Goal: Use online tool/utility: Utilize a website feature to perform a specific function

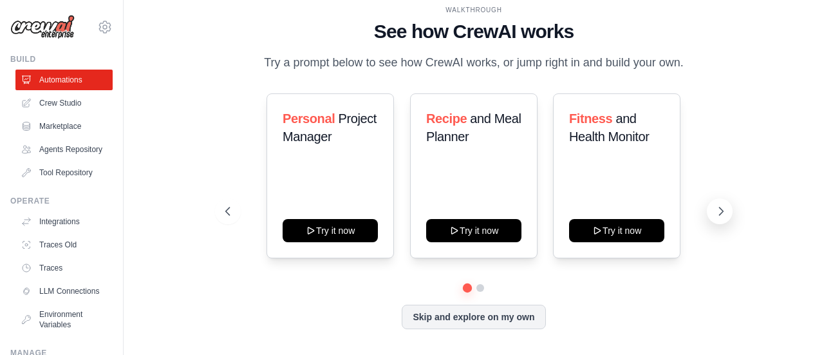
click at [718, 203] on button at bounding box center [720, 211] width 26 height 26
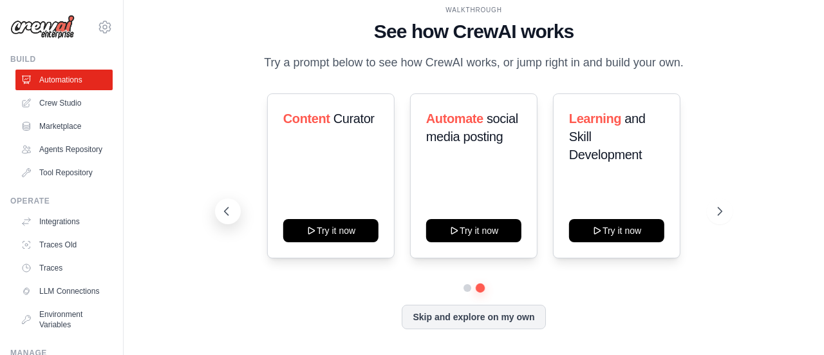
click at [232, 212] on icon at bounding box center [226, 211] width 13 height 13
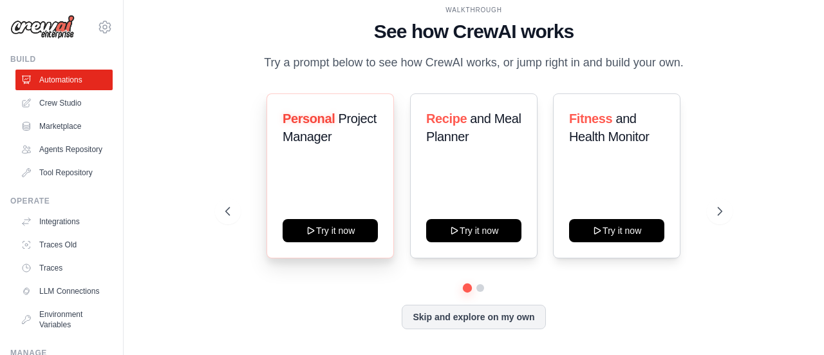
click at [332, 124] on span "Personal" at bounding box center [309, 118] width 52 height 14
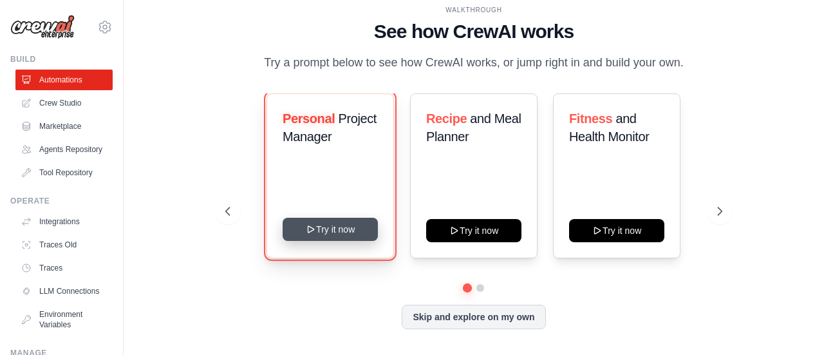
click at [323, 228] on button "Try it now" at bounding box center [330, 229] width 95 height 23
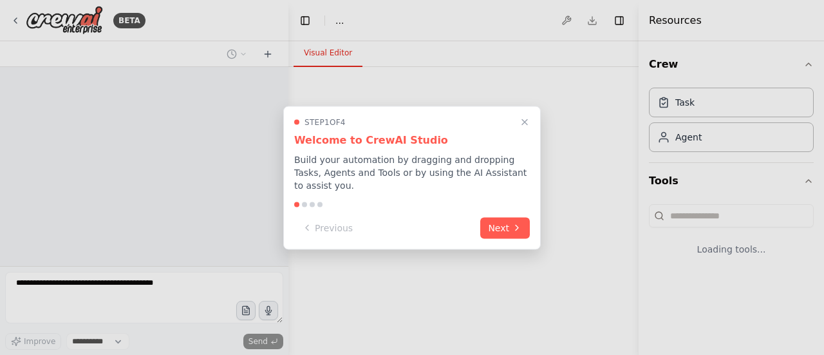
select select "****"
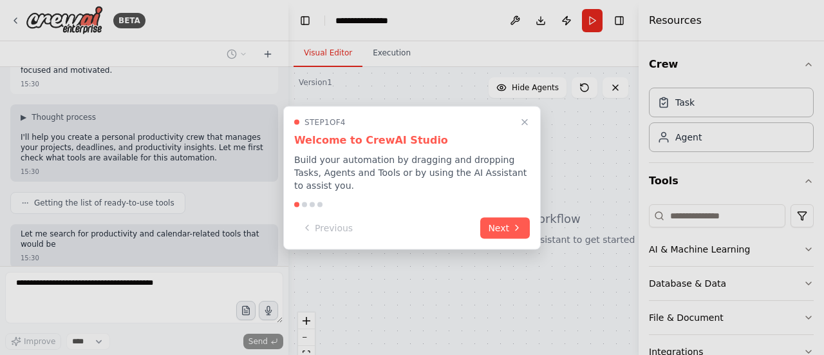
scroll to position [133, 0]
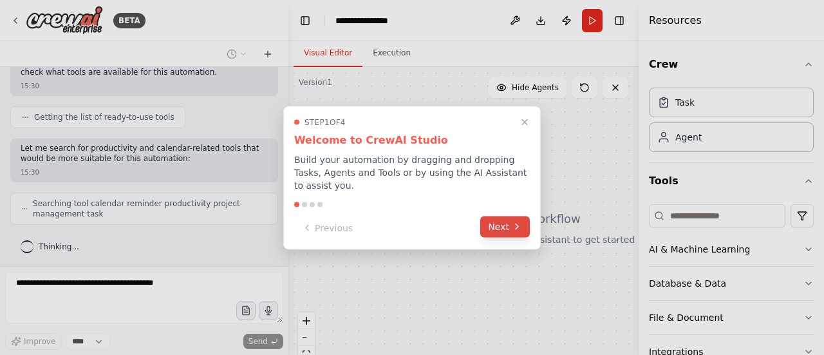
click at [505, 219] on button "Next" at bounding box center [505, 226] width 50 height 21
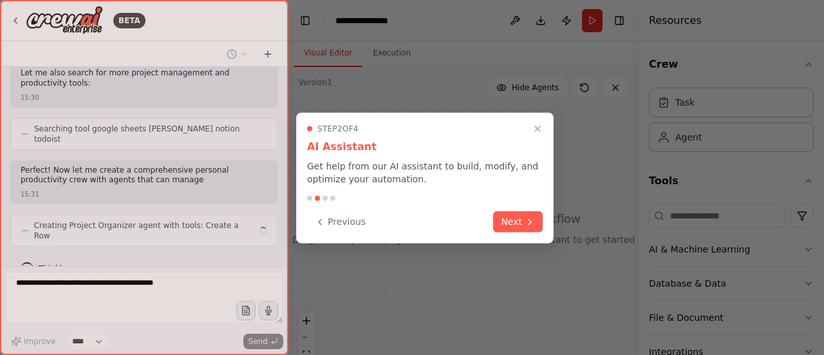
scroll to position [314, 0]
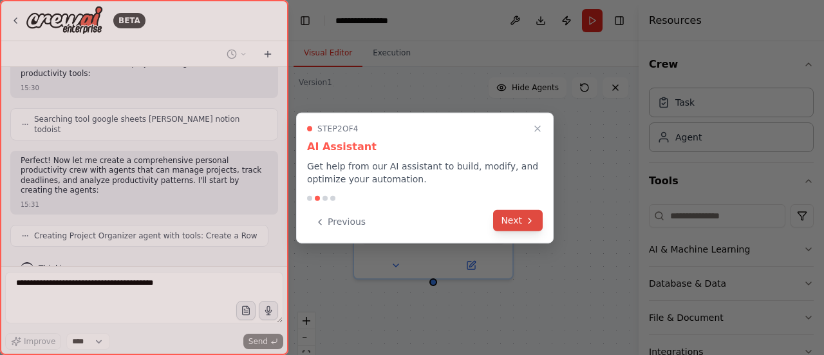
click at [513, 219] on button "Next" at bounding box center [518, 220] width 50 height 21
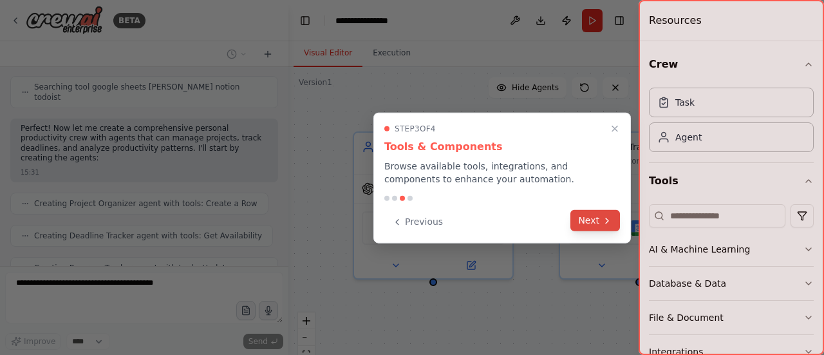
scroll to position [378, 0]
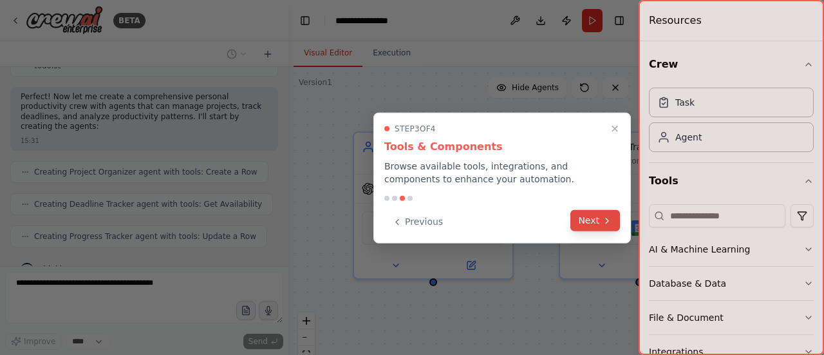
click at [592, 221] on button "Next" at bounding box center [595, 220] width 50 height 21
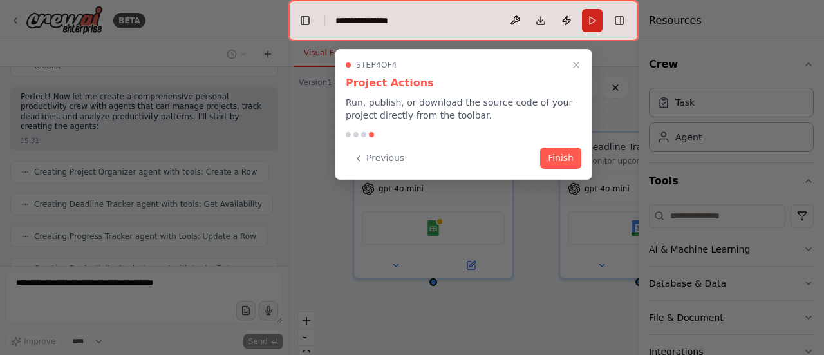
scroll to position [409, 0]
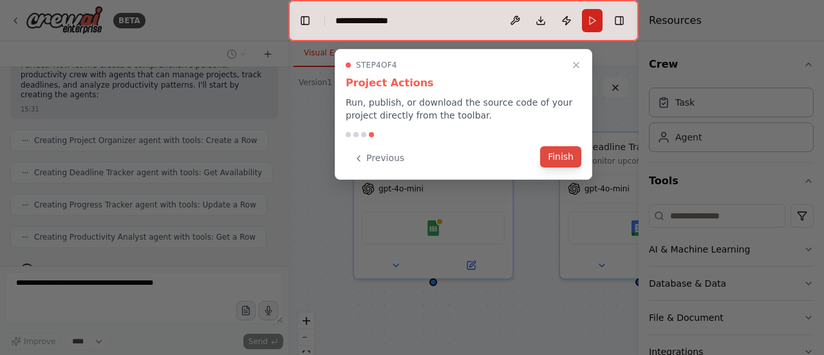
click at [559, 154] on button "Finish" at bounding box center [560, 156] width 41 height 21
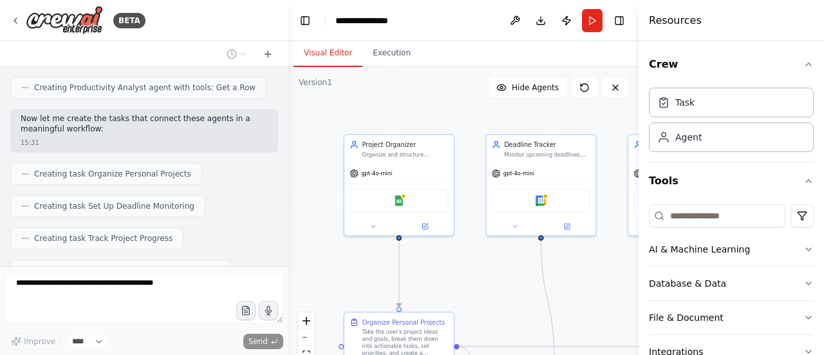
scroll to position [591, 0]
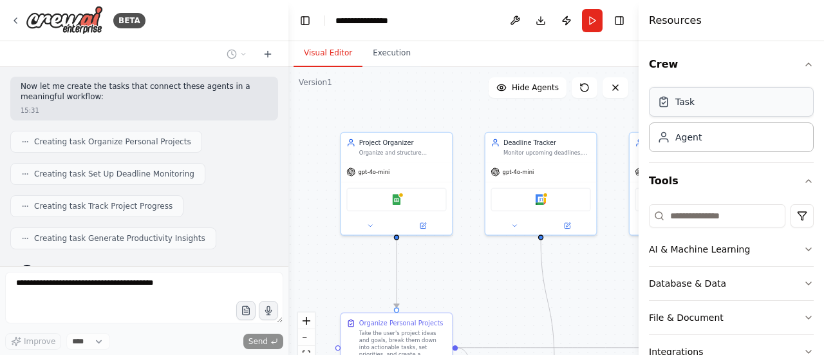
click at [734, 106] on div "Task" at bounding box center [731, 102] width 165 height 30
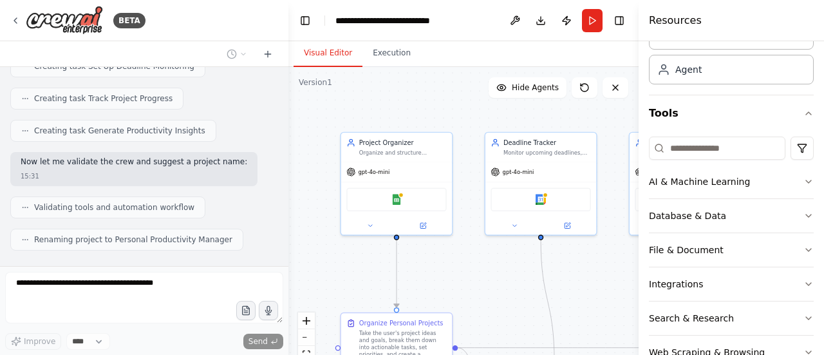
scroll to position [59, 0]
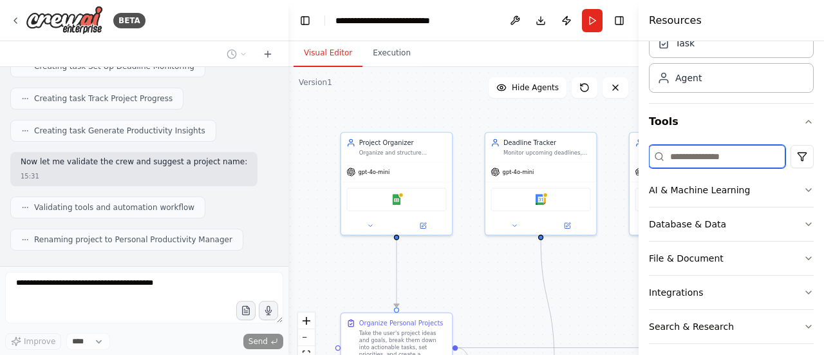
click at [740, 156] on input at bounding box center [717, 156] width 136 height 23
click at [803, 189] on icon "button" at bounding box center [808, 190] width 10 height 10
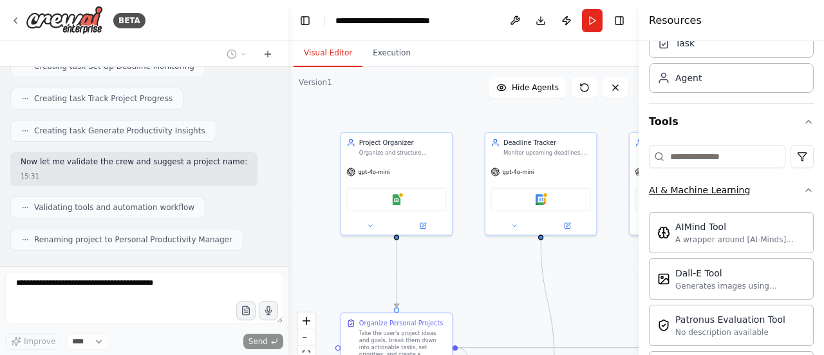
click at [803, 187] on icon "button" at bounding box center [808, 190] width 10 height 10
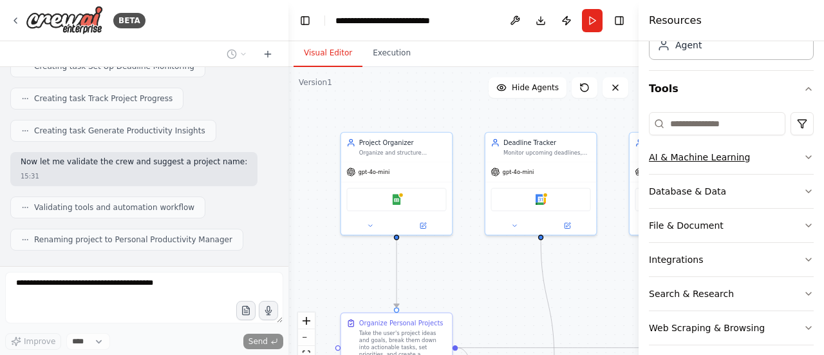
scroll to position [100, 0]
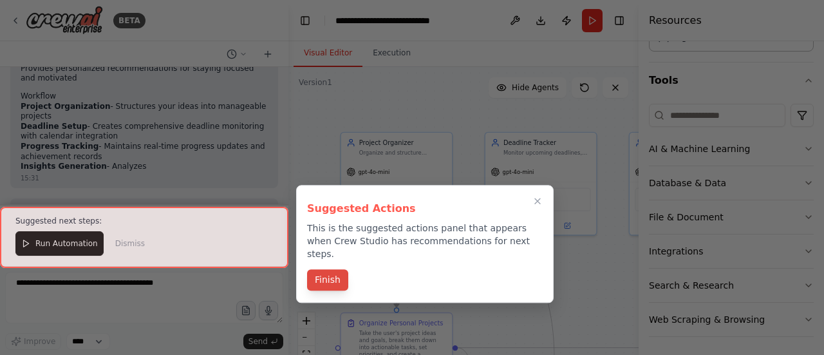
click at [324, 269] on button "Finish" at bounding box center [327, 279] width 41 height 21
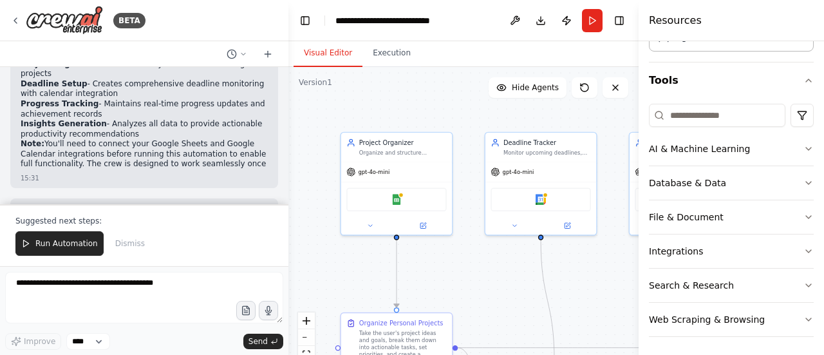
scroll to position [1210, 0]
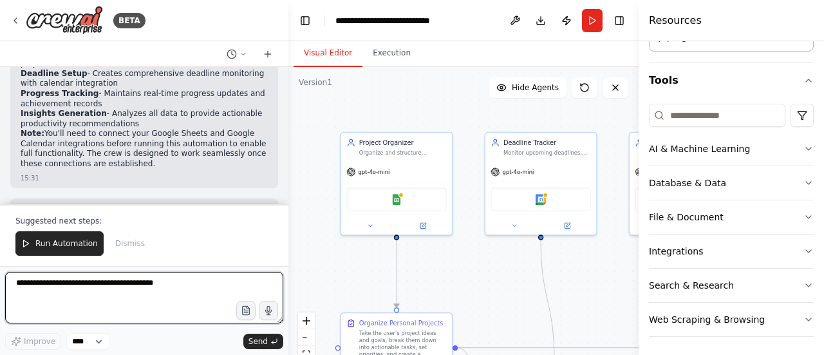
click at [91, 288] on textarea at bounding box center [144, 297] width 278 height 51
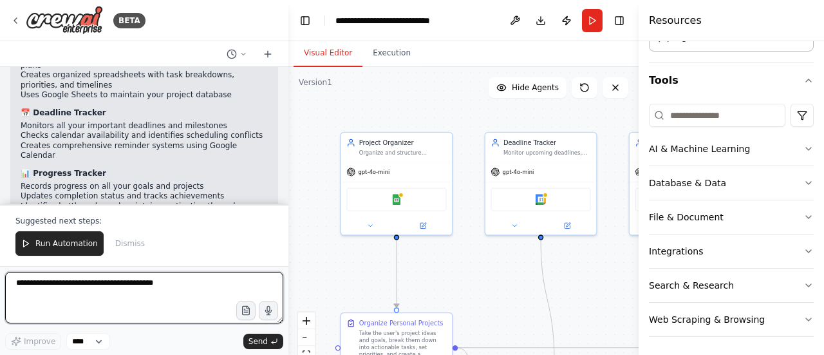
scroll to position [954, 0]
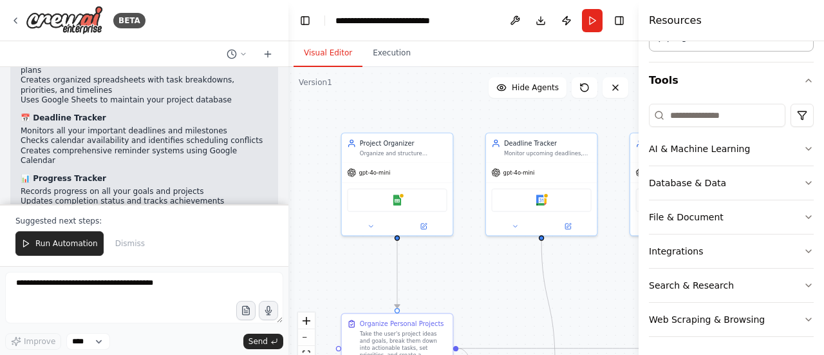
drag, startPoint x: 230, startPoint y: 138, endPoint x: 469, endPoint y: 115, distance: 240.0
click at [469, 115] on div ".deletable-edge-delete-btn { width: 20px; height: 20px; border: 0px solid #ffff…" at bounding box center [463, 228] width 350 height 322
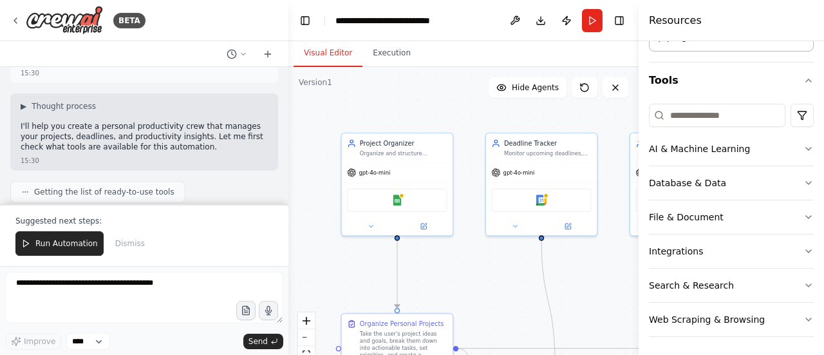
scroll to position [59, 0]
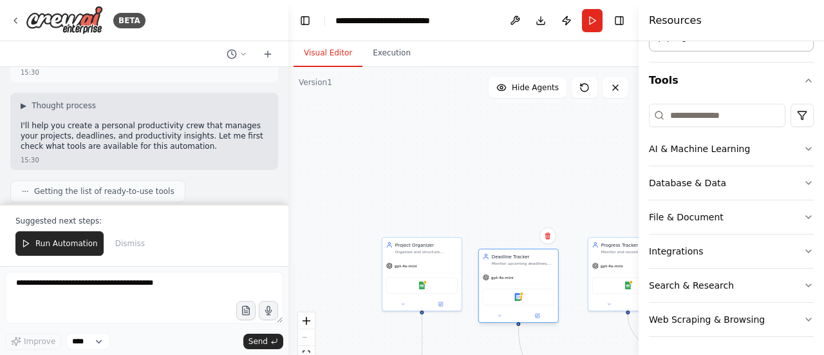
drag, startPoint x: 524, startPoint y: 169, endPoint x: 509, endPoint y: 299, distance: 131.6
click at [509, 281] on div "gpt-4o-mini" at bounding box center [498, 277] width 31 height 6
click at [610, 91] on button at bounding box center [616, 87] width 26 height 21
click at [617, 86] on icon at bounding box center [615, 87] width 5 height 5
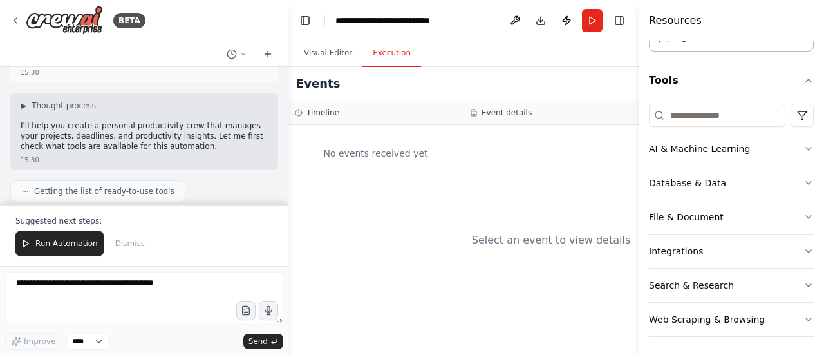
click at [386, 53] on button "Execution" at bounding box center [391, 53] width 59 height 27
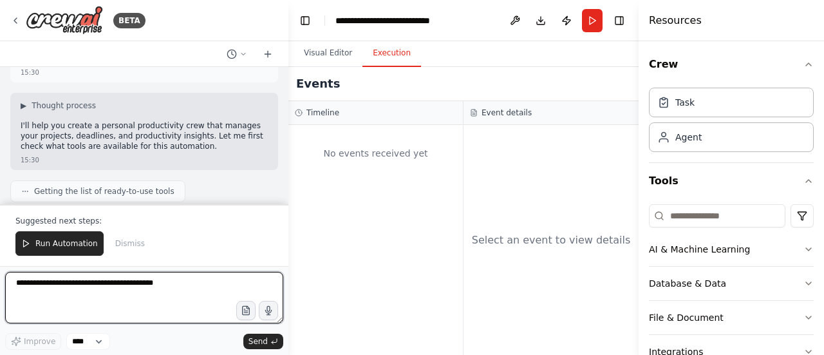
click at [108, 286] on textarea at bounding box center [144, 297] width 278 height 51
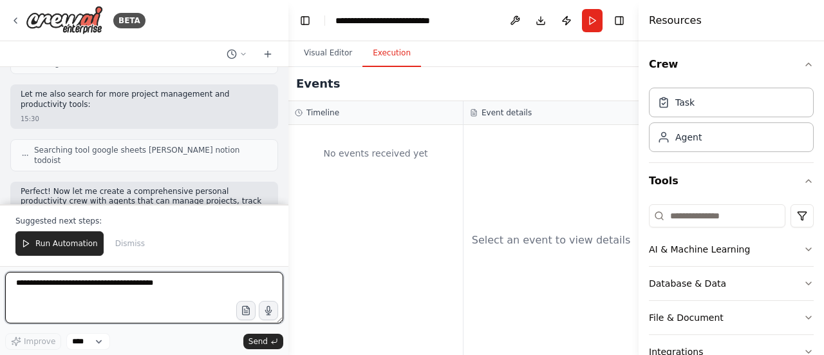
scroll to position [286, 0]
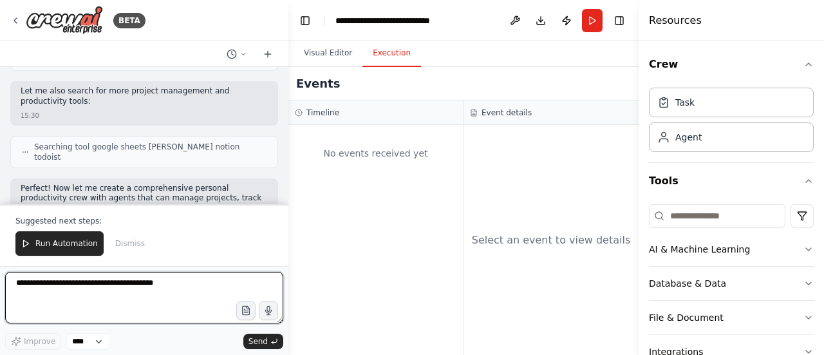
click at [123, 291] on textarea at bounding box center [144, 297] width 278 height 51
paste textarea "**********"
type textarea "**********"
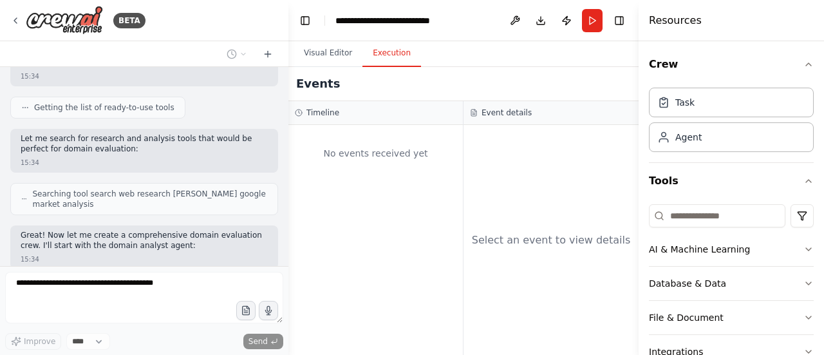
scroll to position [1579, 0]
click at [41, 323] on div "Thinking..." at bounding box center [49, 334] width 79 height 23
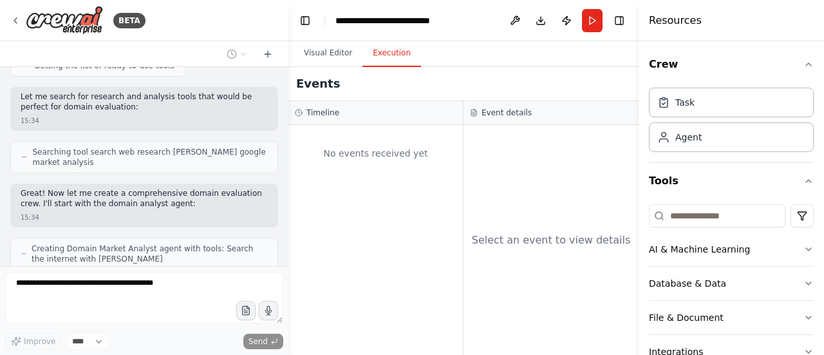
click at [109, 286] on span "Creating AI Enhancement Specialist agent with tools: Search the internet with […" at bounding box center [150, 296] width 236 height 21
drag, startPoint x: 109, startPoint y: 199, endPoint x: 32, endPoint y: 211, distance: 78.2
click at [32, 286] on div "Creating AI Enhancement Specialist agent with tools: Search the internet with […" at bounding box center [144, 296] width 246 height 21
click at [25, 327] on div at bounding box center [27, 334] width 14 height 14
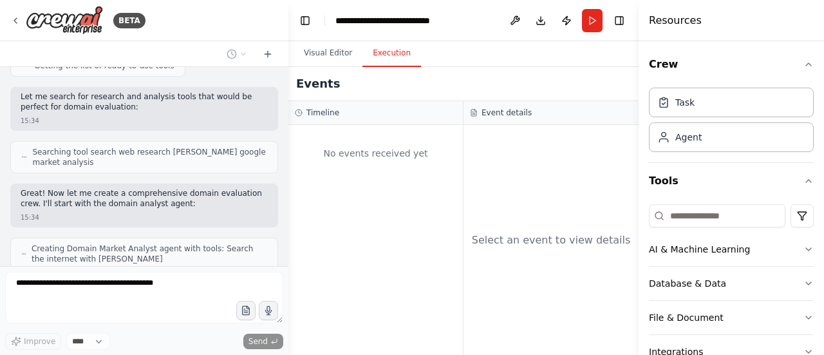
scroll to position [1665, 0]
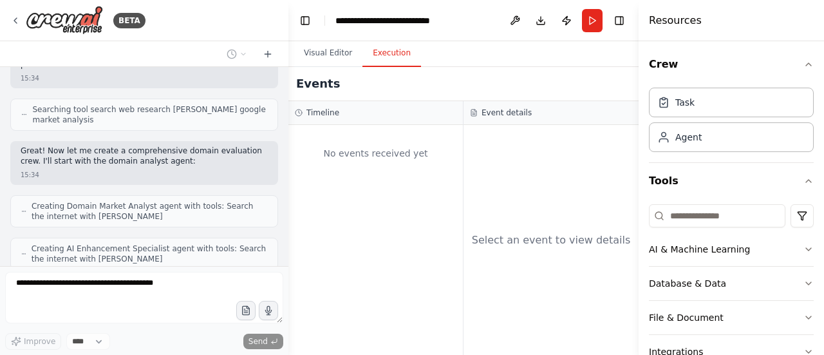
click at [25, 326] on div at bounding box center [27, 334] width 16 height 16
click at [23, 292] on icon at bounding box center [24, 296] width 6 height 8
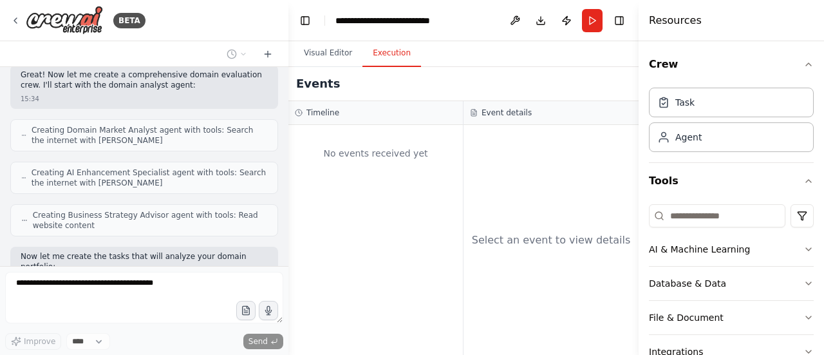
scroll to position [1740, 0]
click at [267, 53] on div at bounding box center [249, 53] width 57 height 15
click at [268, 53] on icon at bounding box center [268, 54] width 0 height 6
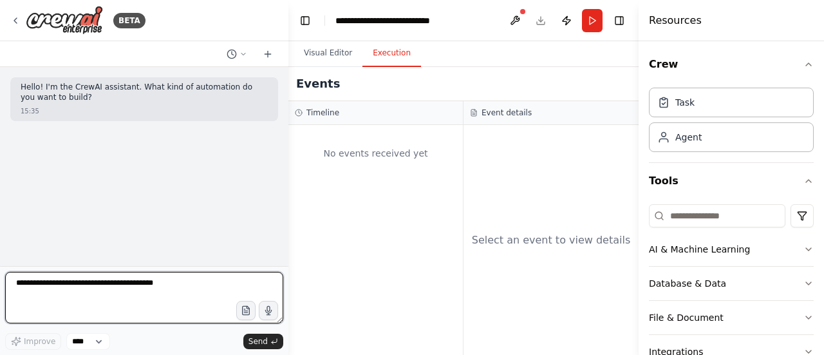
click at [90, 287] on textarea at bounding box center [144, 297] width 278 height 51
paste textarea "**********"
type textarea "**********"
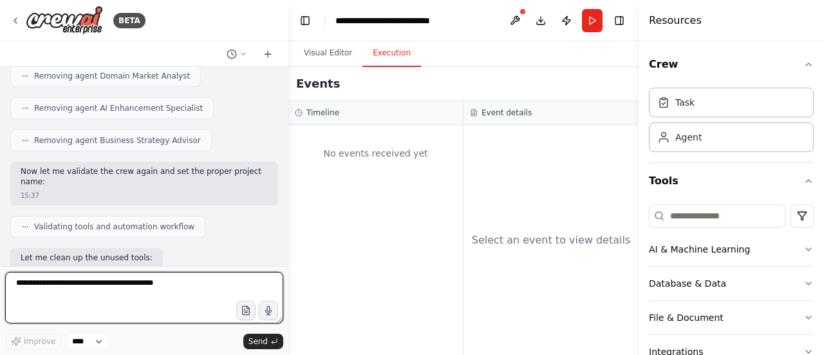
scroll to position [2032, 0]
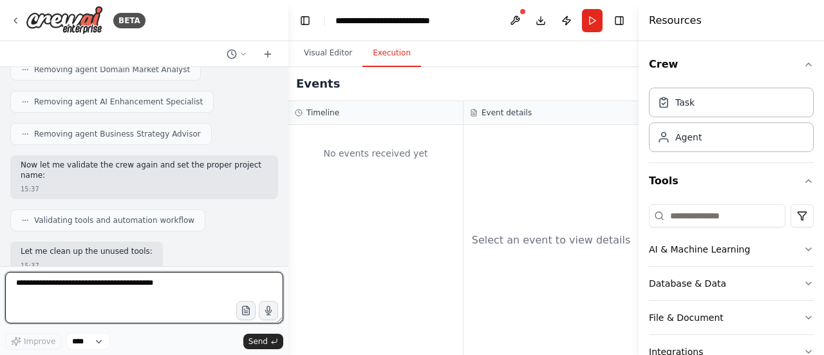
click at [97, 288] on textarea at bounding box center [144, 297] width 278 height 51
type textarea "**********"
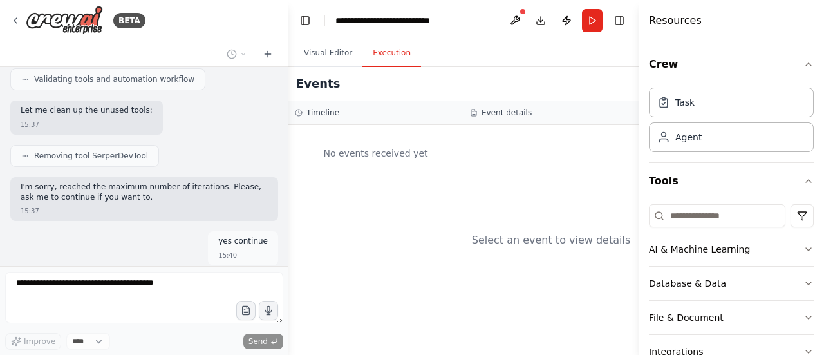
scroll to position [100, 0]
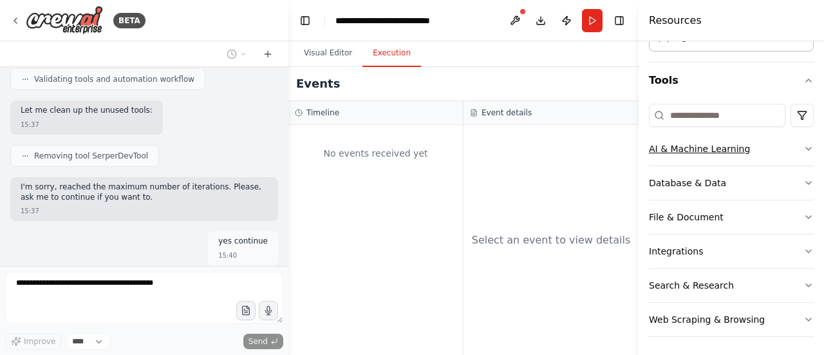
click at [803, 149] on icon "button" at bounding box center [808, 149] width 10 height 10
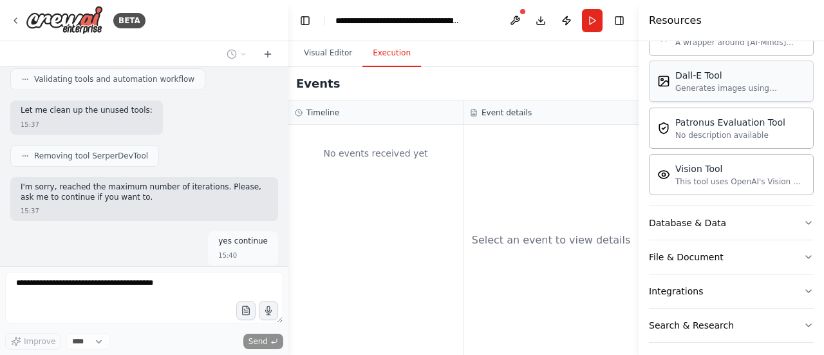
scroll to position [2259, 0]
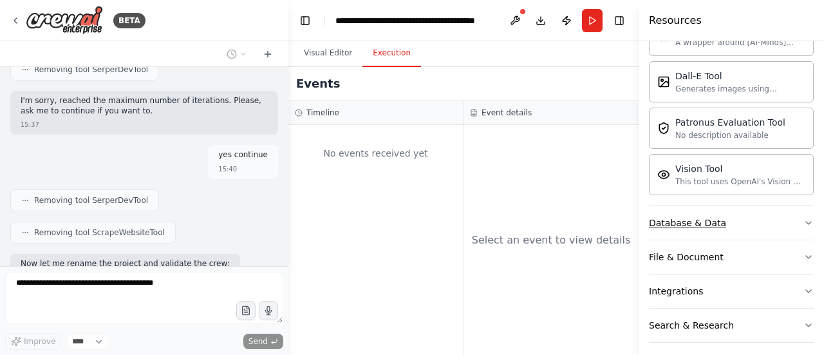
click at [784, 221] on button "Database & Data" at bounding box center [731, 222] width 165 height 33
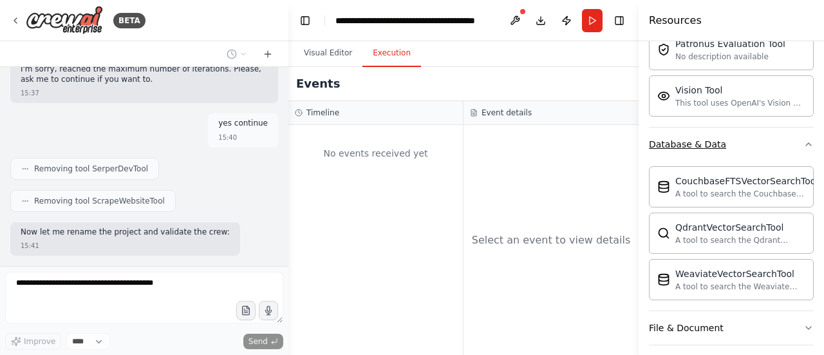
scroll to position [442, 0]
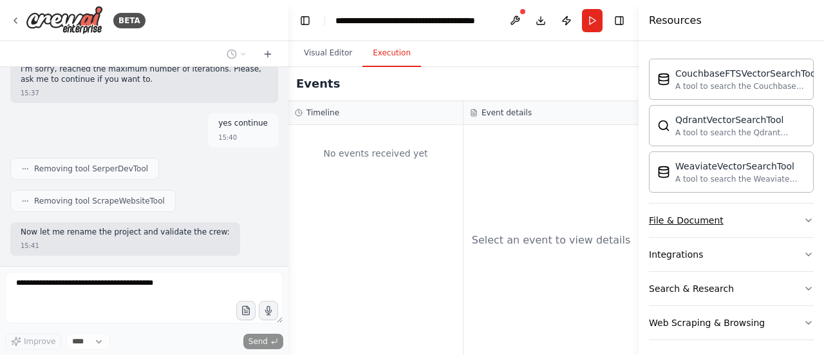
click at [768, 217] on button "File & Document" at bounding box center [731, 219] width 165 height 33
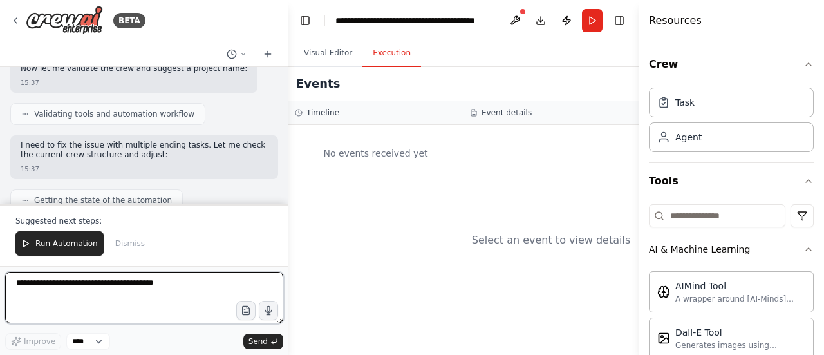
scroll to position [1697, 0]
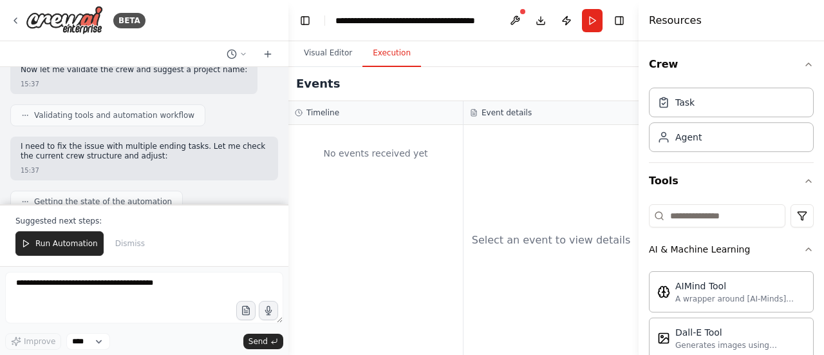
click at [140, 230] on div "Suggested next steps: Run Automation Dismiss" at bounding box center [144, 235] width 288 height 62
click at [104, 216] on div "Suggested next steps: Run Automation Dismiss" at bounding box center [144, 235] width 288 height 62
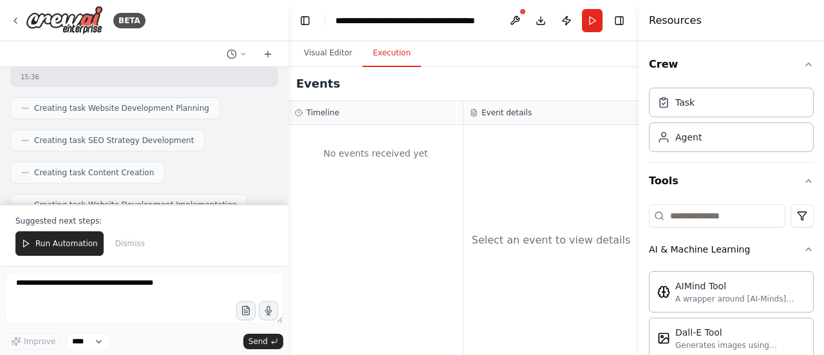
scroll to position [1106, 0]
